Goal: Find specific page/section: Find specific page/section

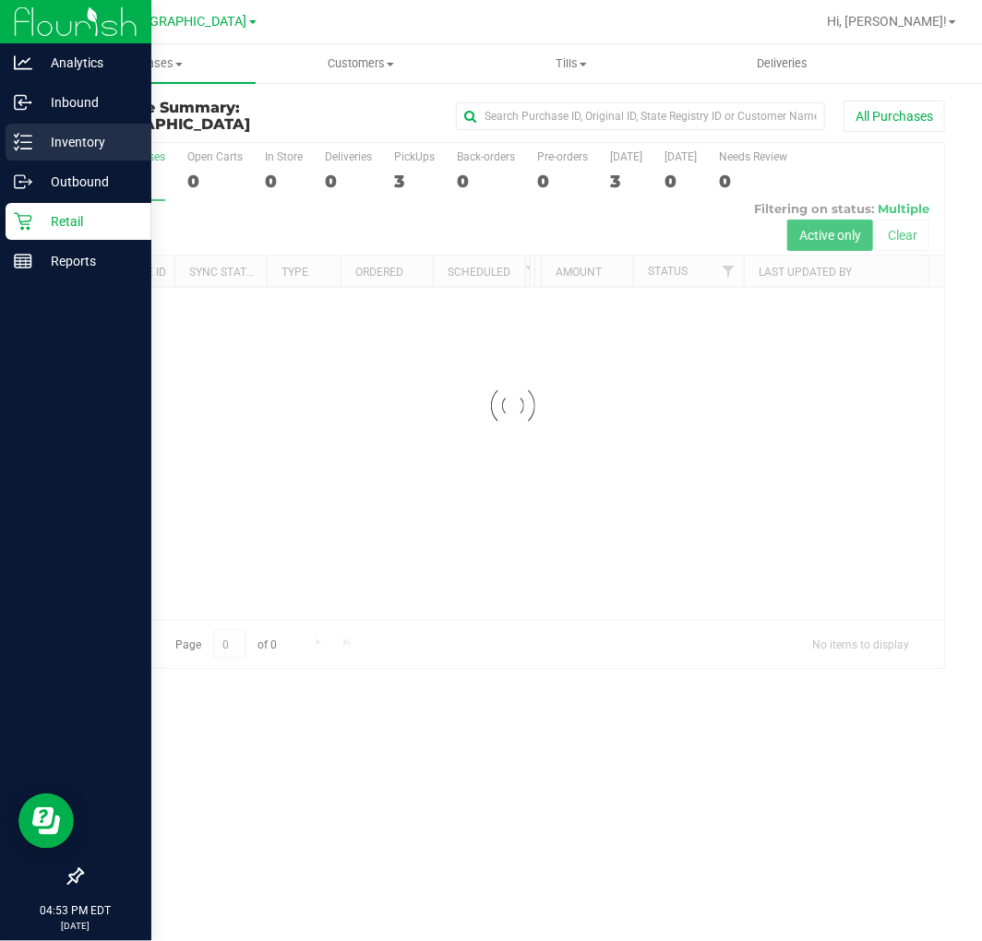
click at [28, 130] on div "Inventory" at bounding box center [79, 142] width 146 height 37
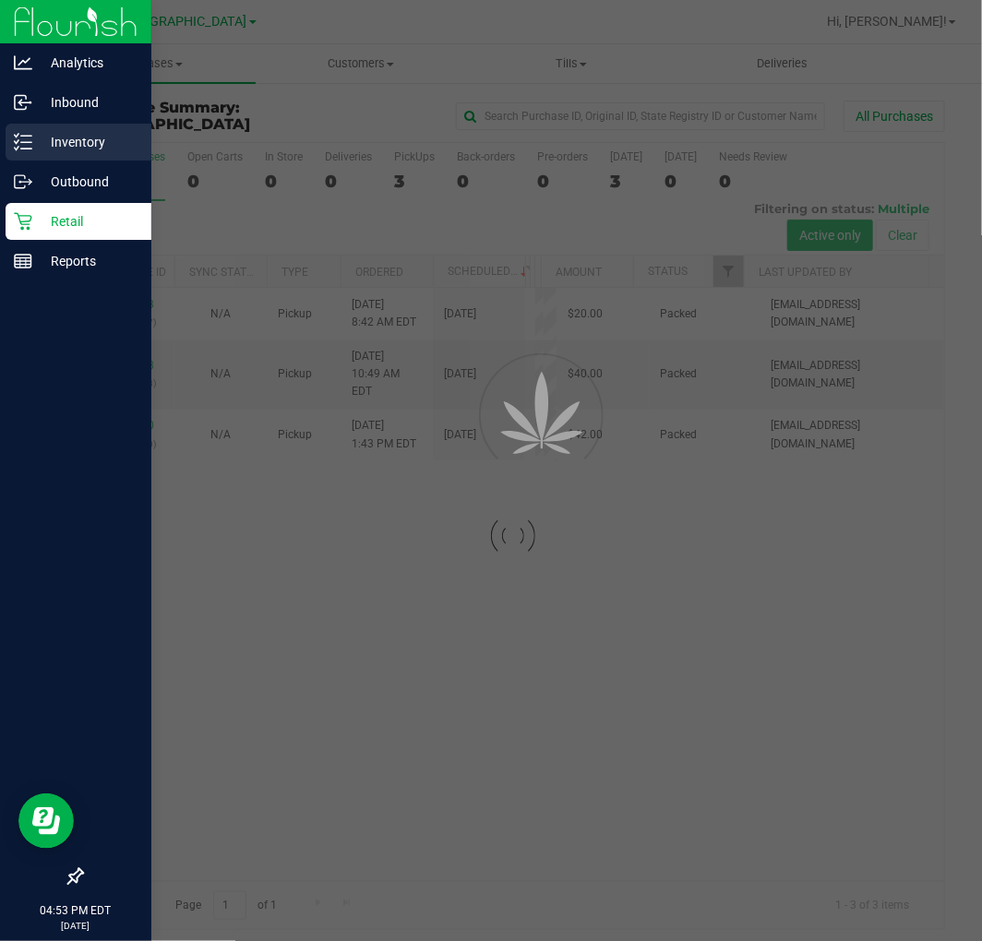
click at [28, 130] on div "Inventory" at bounding box center [79, 142] width 146 height 37
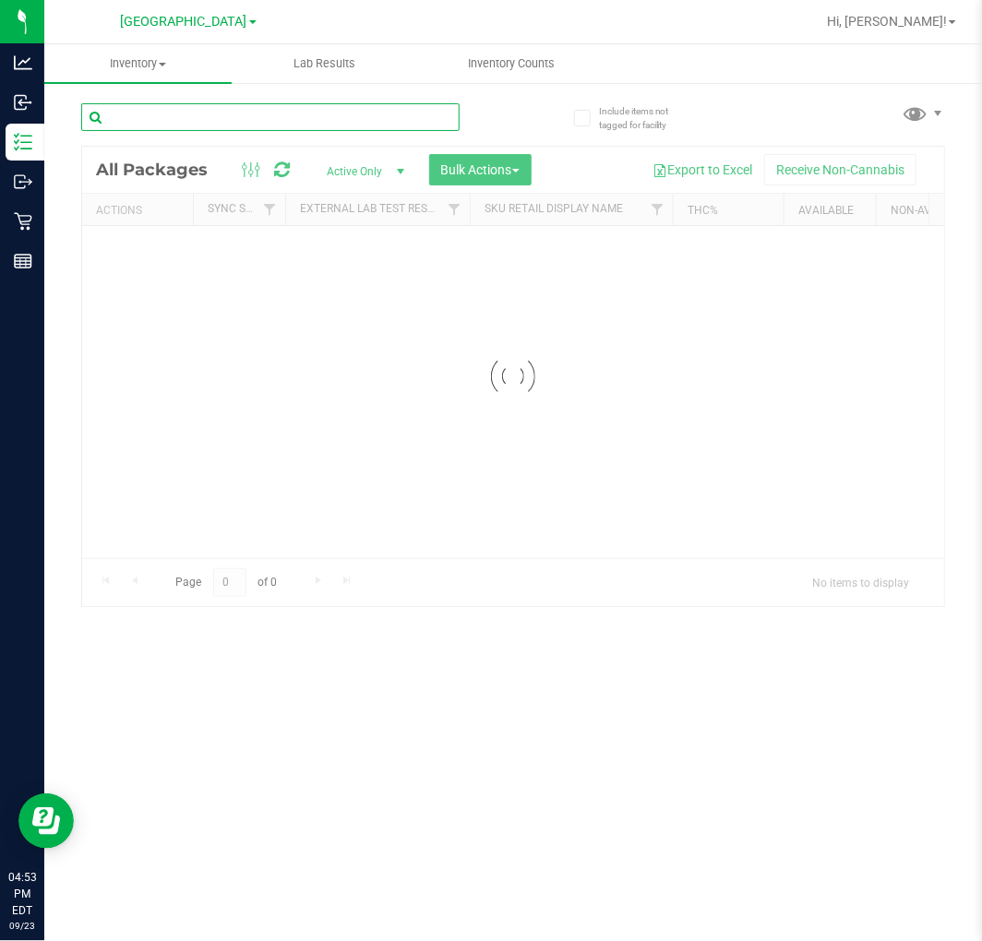
click at [224, 111] on input "text" at bounding box center [270, 117] width 378 height 28
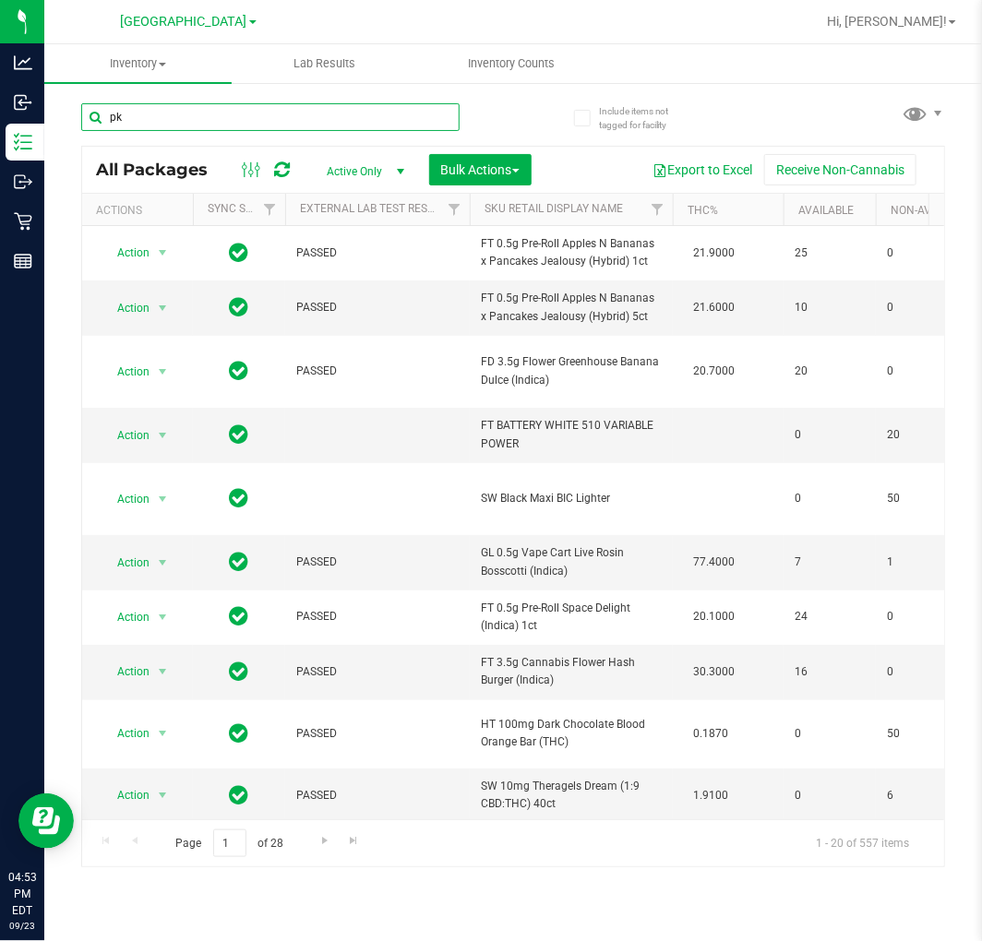
type input "pk"
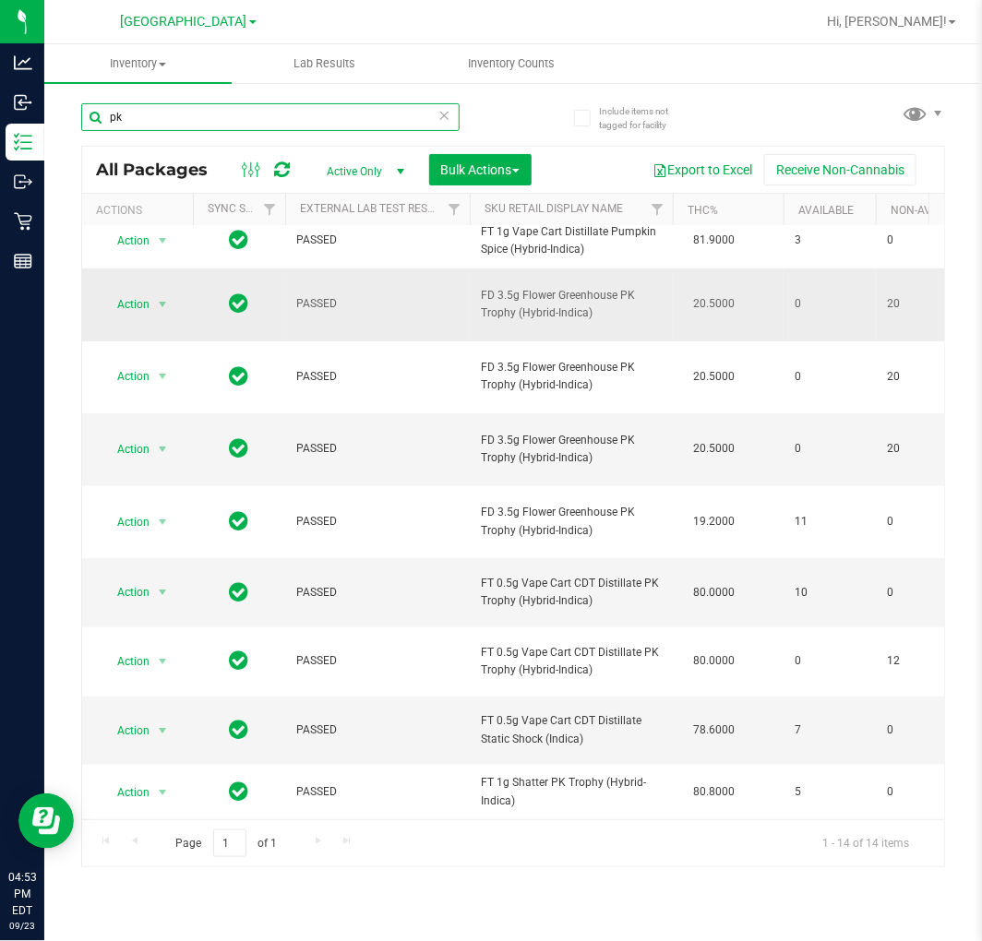
scroll to position [129, 0]
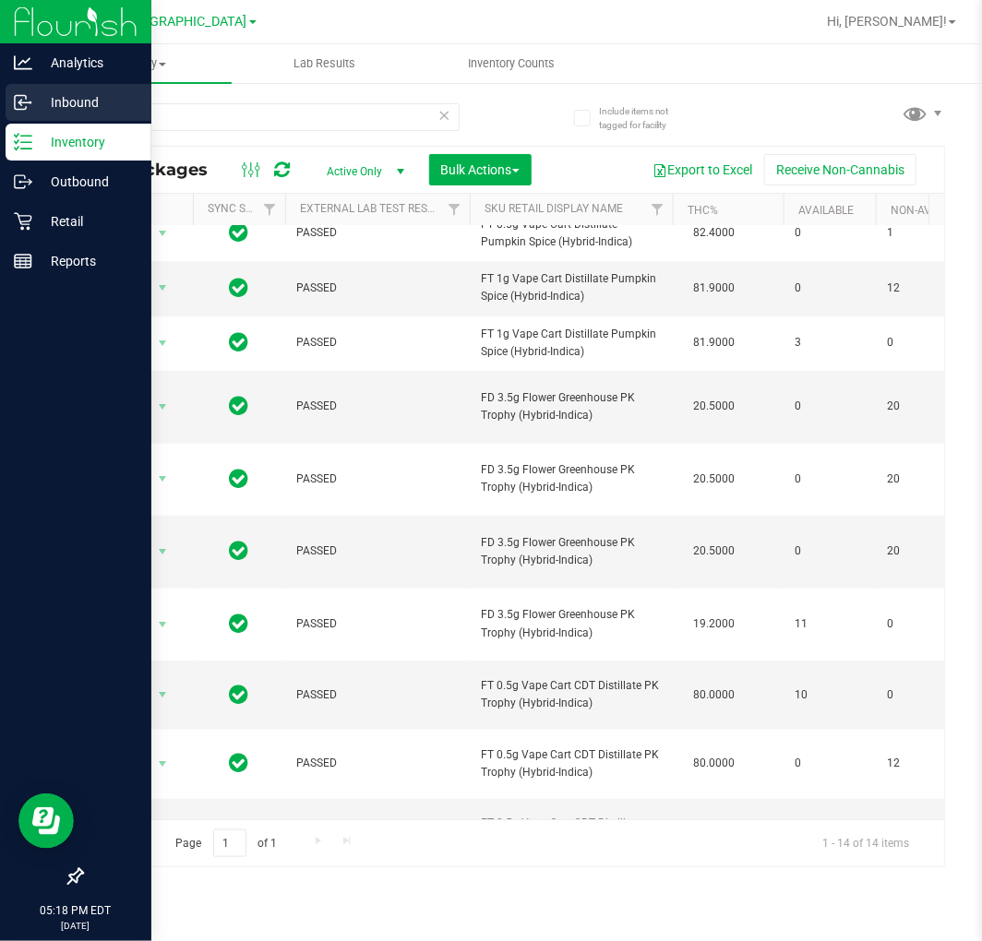
click at [51, 106] on p "Inbound" at bounding box center [87, 102] width 111 height 22
